Goal: Check status: Check status

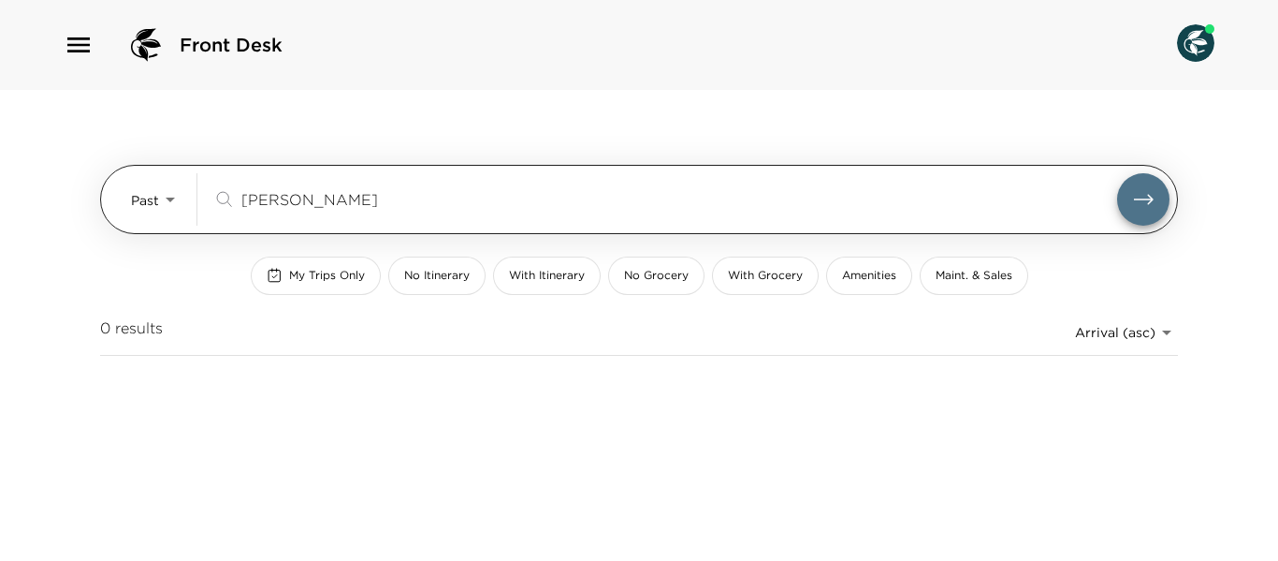
drag, startPoint x: 340, startPoint y: 201, endPoint x: 246, endPoint y: 199, distance: 93.6
click at [246, 199] on input "[PERSON_NAME]" at bounding box center [679, 199] width 876 height 22
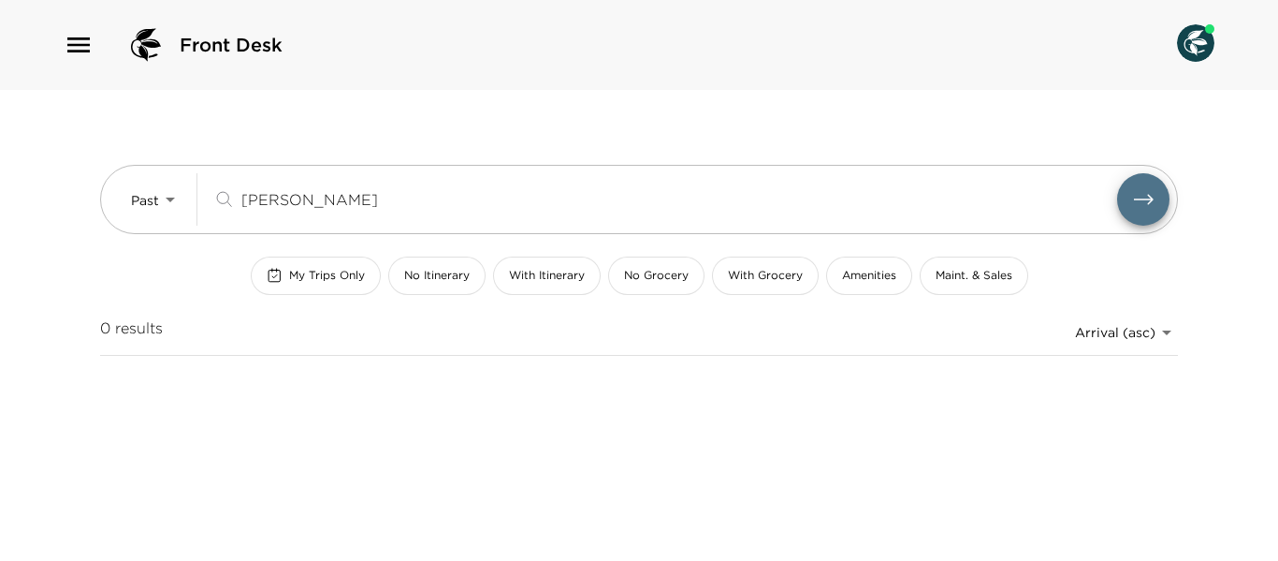
type input "t"
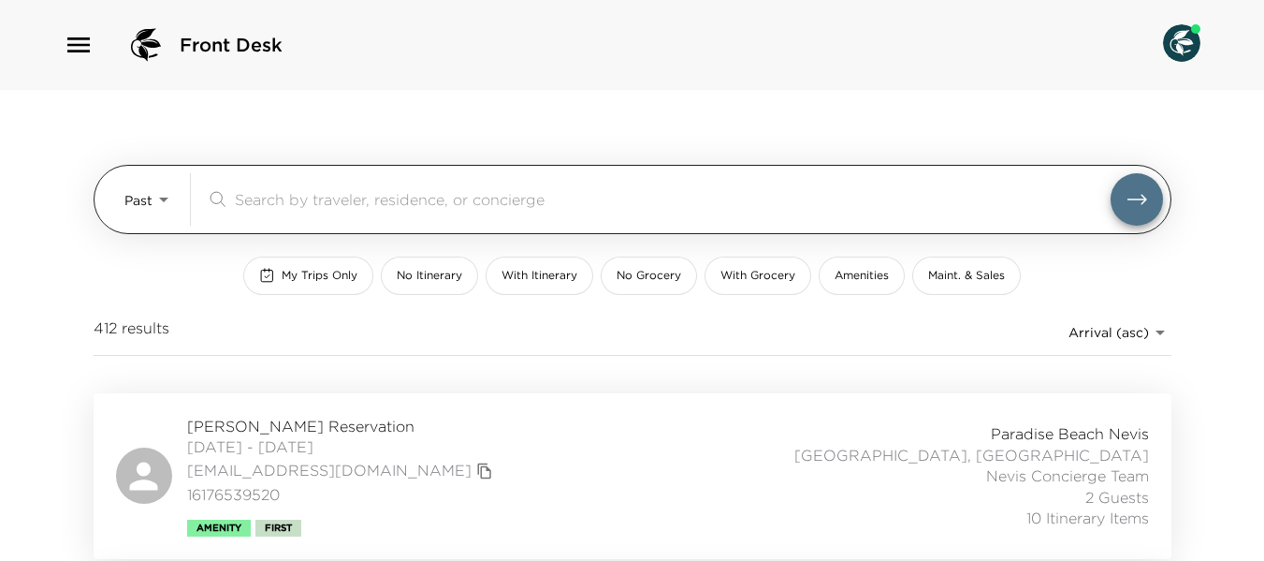
click at [165, 200] on body "Front Desk Past Past ​ My Trips Only No Itinerary With Itinerary No Grocery Wit…" at bounding box center [632, 280] width 1264 height 561
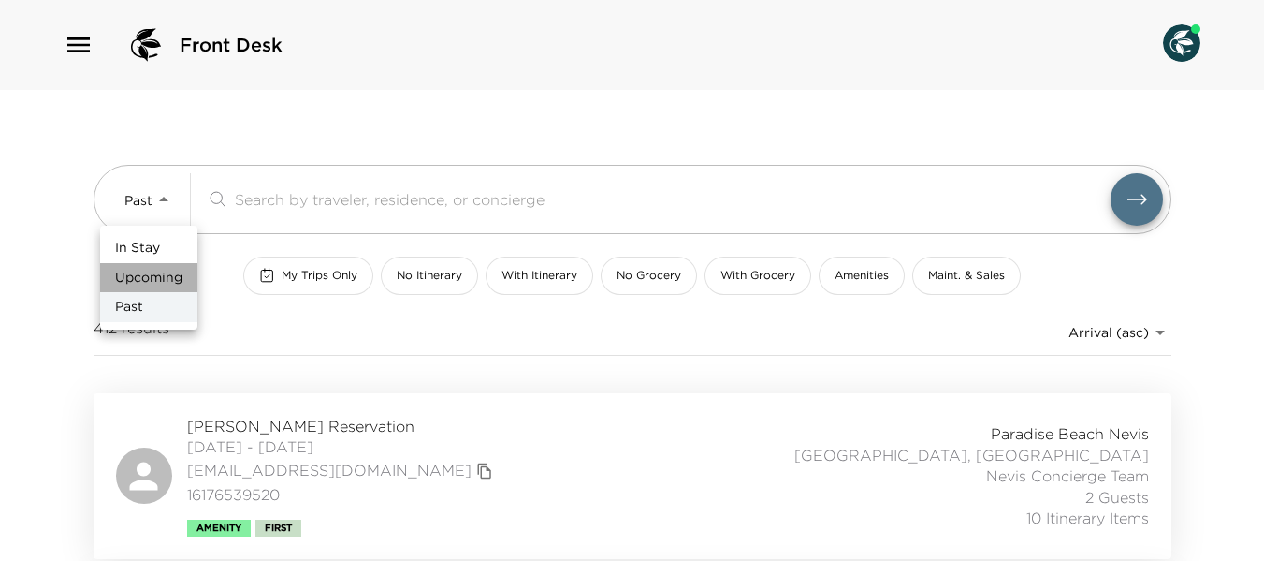
click at [170, 270] on span "Upcoming" at bounding box center [148, 278] width 67 height 19
type input "Upcoming"
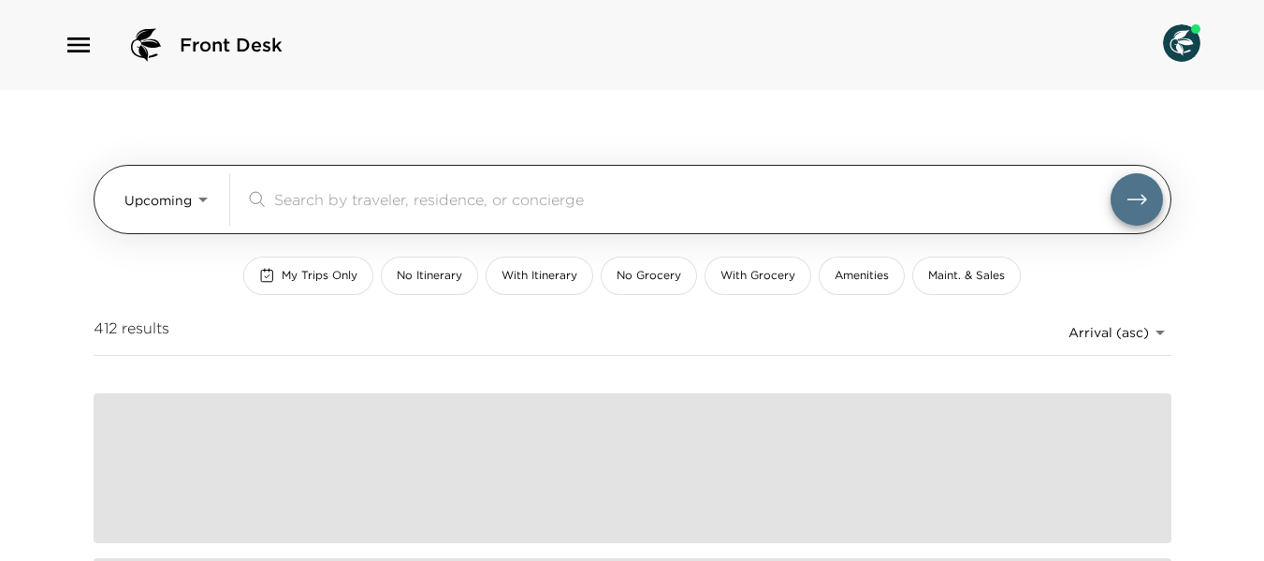
click at [366, 210] on div "​" at bounding box center [692, 199] width 837 height 22
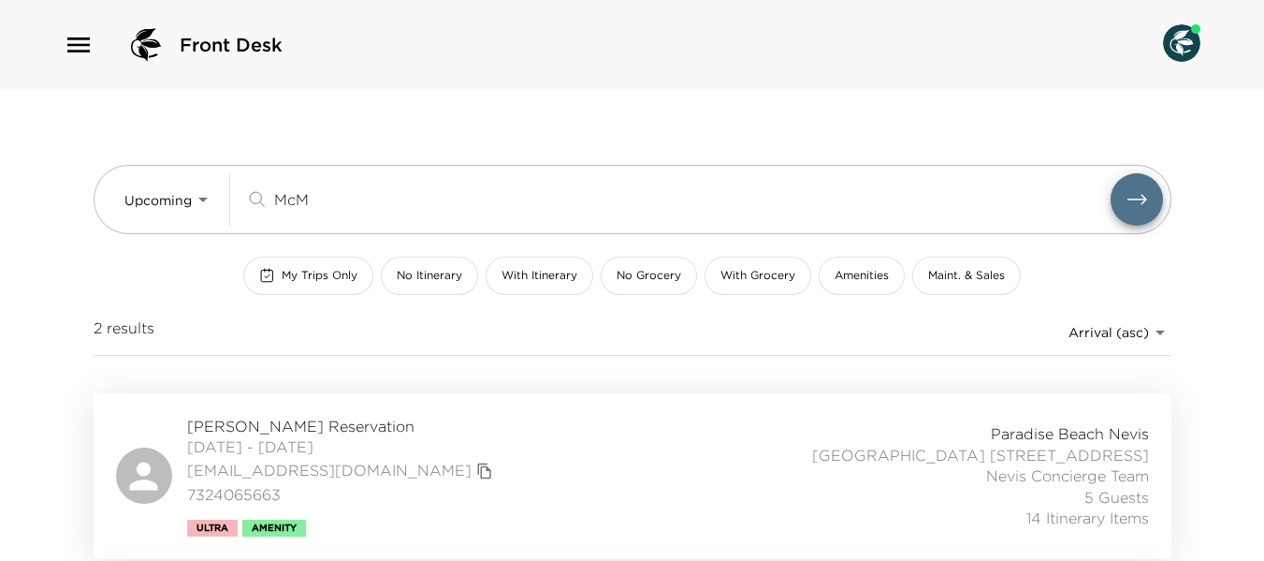
type input "McM"
click at [633, 429] on div "Kevin McManus Reservation 10/17/2025 - 10/22/2025 kevinmmcmanus21@gmail.com 732…" at bounding box center [632, 475] width 1033 height 121
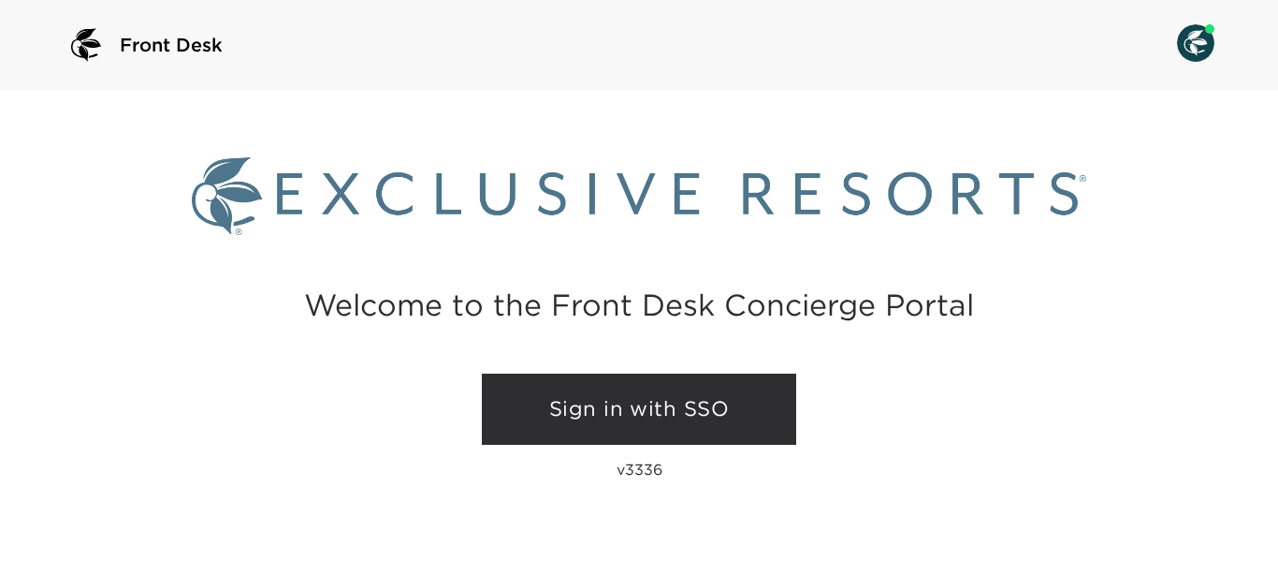
click at [700, 406] on link "Sign in with SSO" at bounding box center [639, 408] width 314 height 71
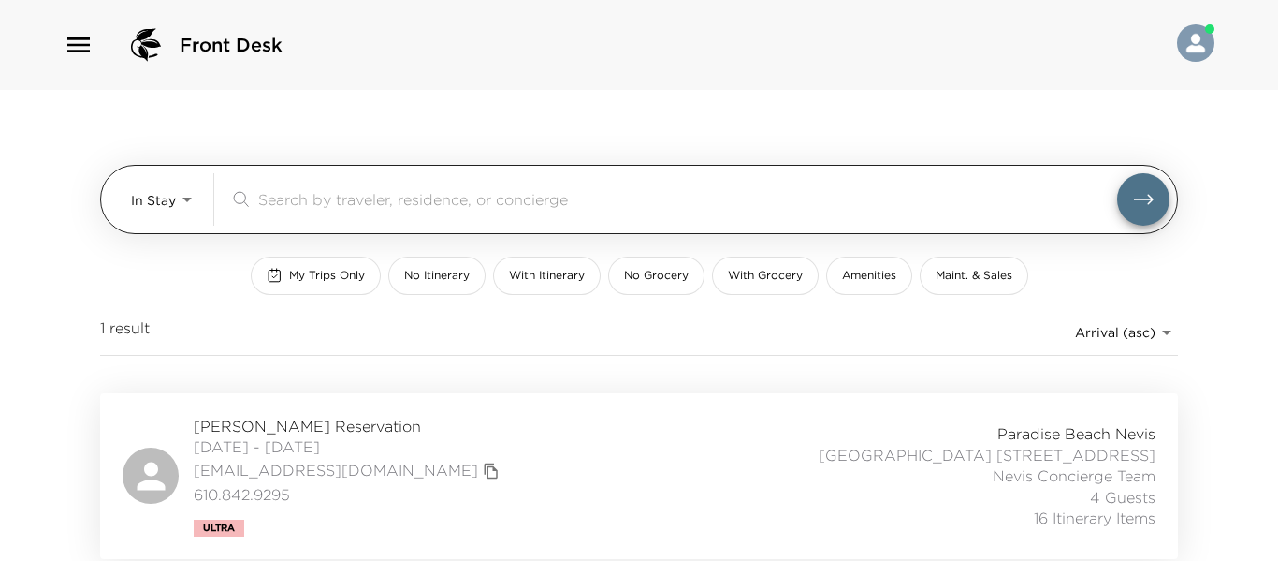
click at [180, 204] on body "Front Desk In Stay In-Stay ​ My Trips Only No Itinerary With Itinerary No Groce…" at bounding box center [639, 280] width 1278 height 561
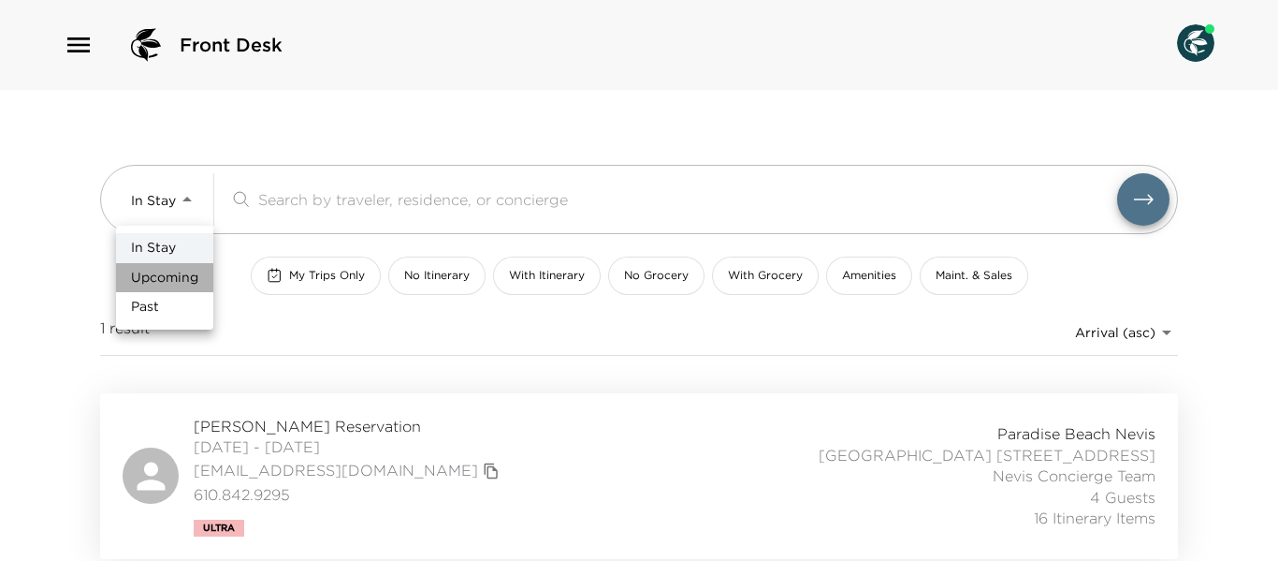
click at [197, 274] on span "Upcoming" at bounding box center [164, 278] width 67 height 19
type input "Upcoming"
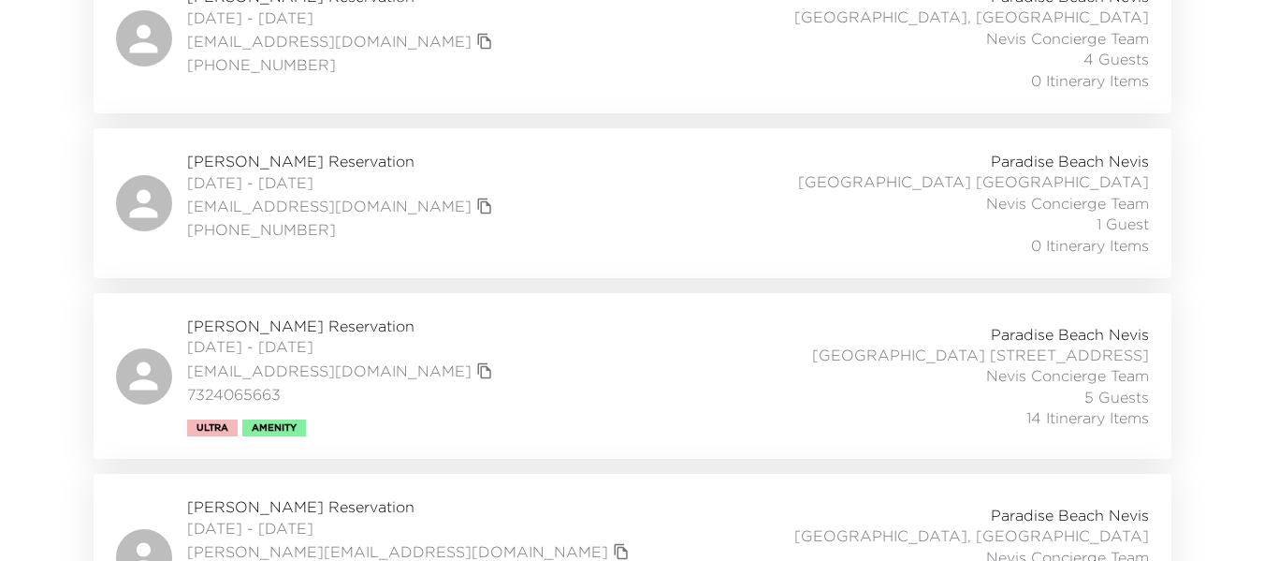
scroll to position [749, 0]
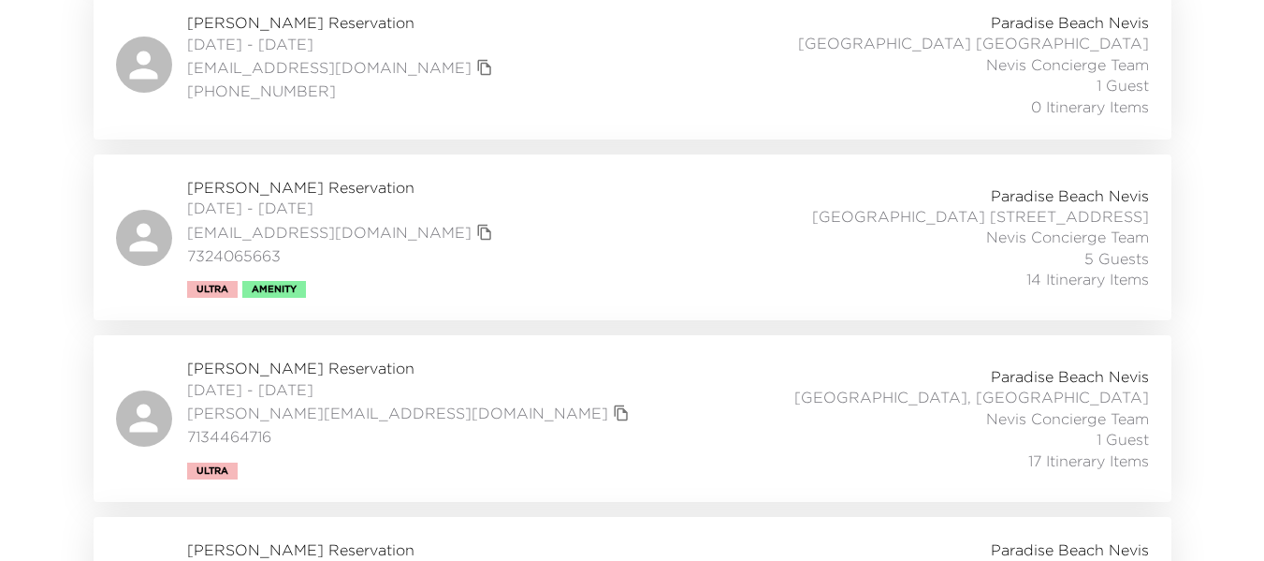
click at [525, 224] on div "[PERSON_NAME] Reservation [DATE] - [DATE] [EMAIL_ADDRESS][DOMAIN_NAME] 73240656…" at bounding box center [632, 237] width 1033 height 121
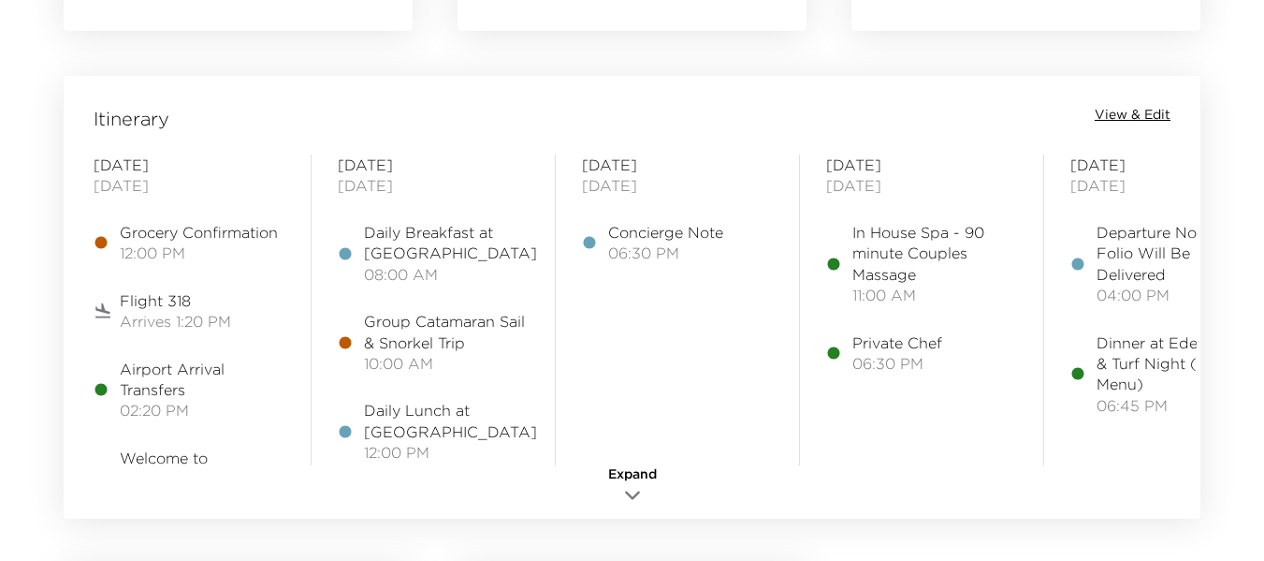
scroll to position [1591, 0]
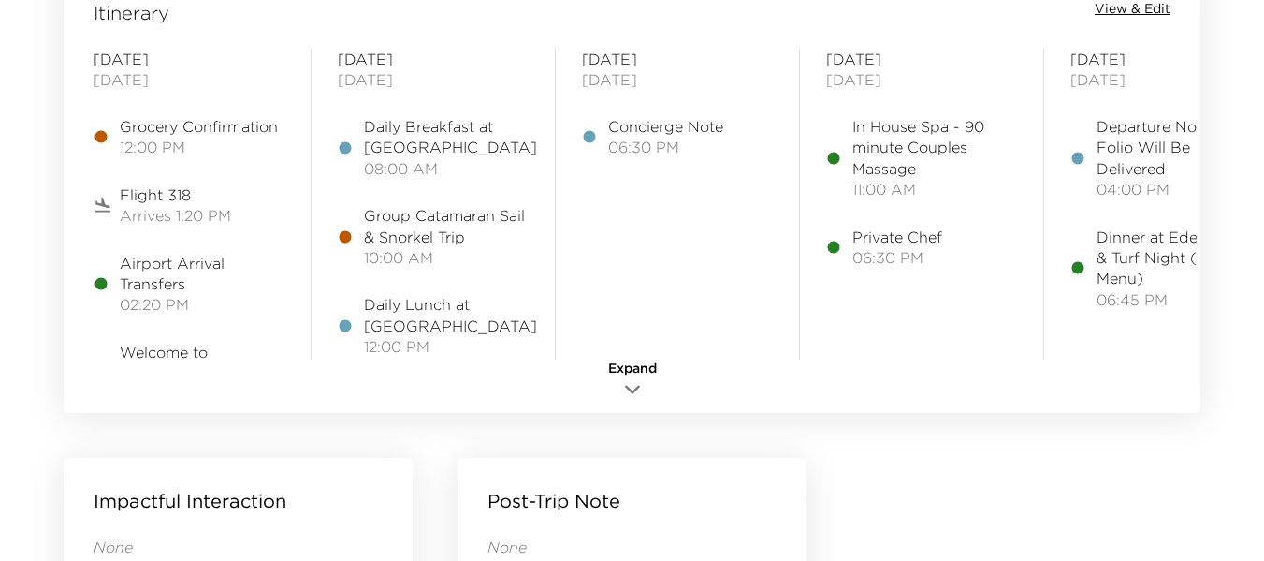
click at [1157, 7] on span "View & Edit" at bounding box center [1133, 9] width 76 height 19
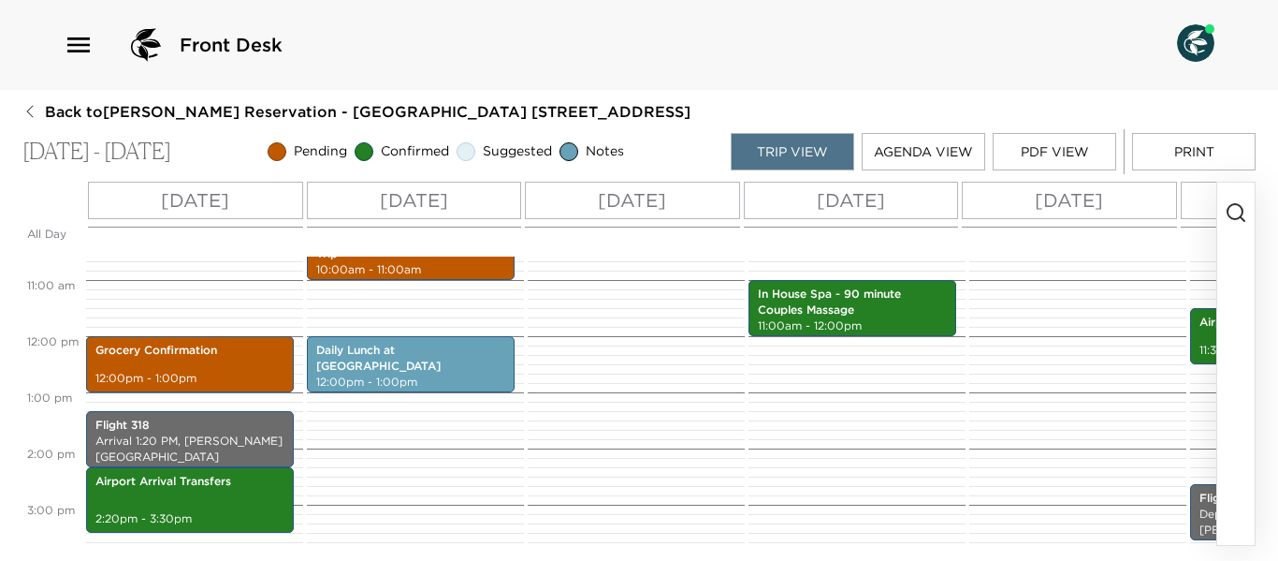
scroll to position [561, 0]
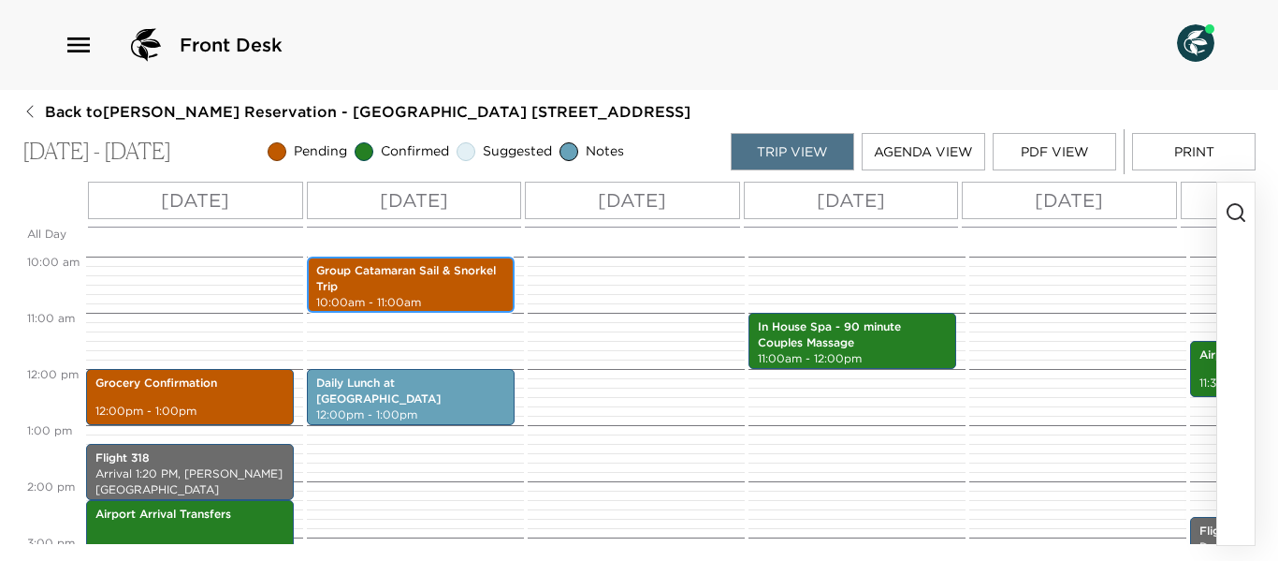
click at [421, 281] on p "Group Catamaran Sail & Snorkel Trip" at bounding box center [410, 279] width 189 height 32
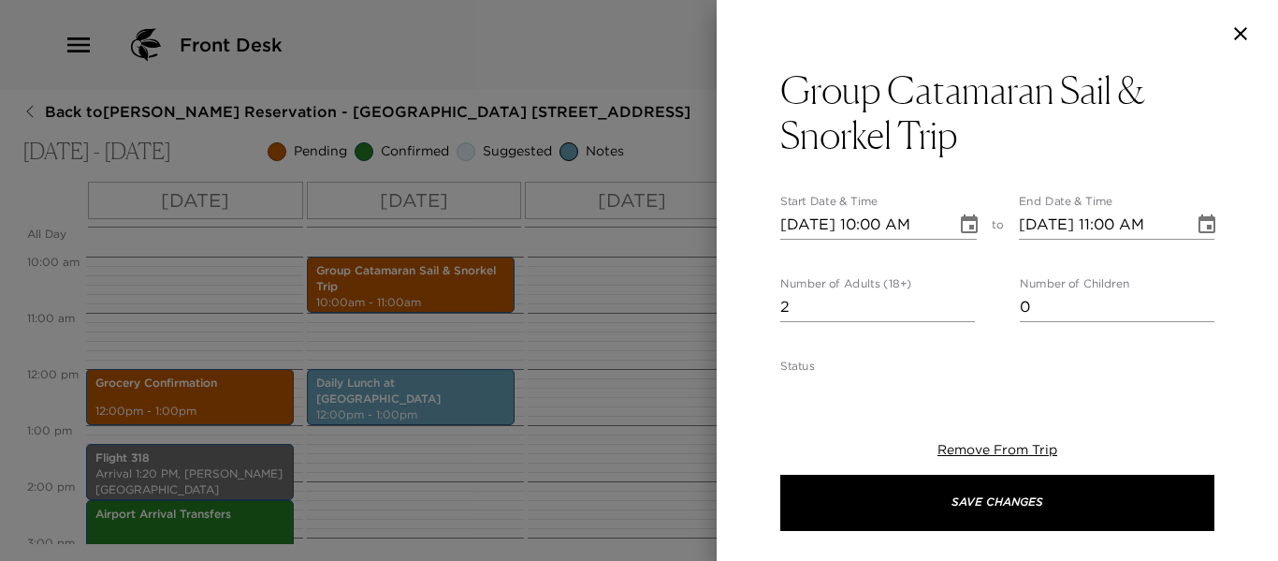
click at [634, 342] on div at bounding box center [639, 280] width 1278 height 561
